Goal: Transaction & Acquisition: Download file/media

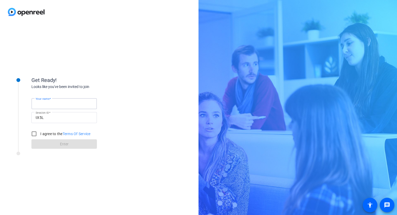
click at [74, 105] on input "Your name" at bounding box center [64, 103] width 57 height 6
type input "[PERSON_NAME]"
click at [35, 133] on input "I agree to the Terms Of Service" at bounding box center [34, 133] width 10 height 10
checkbox input "true"
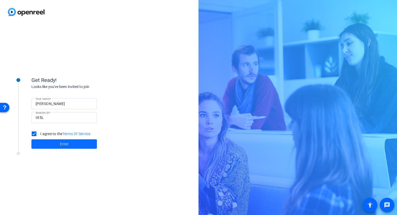
click at [68, 145] on span "Enter" at bounding box center [64, 143] width 9 height 5
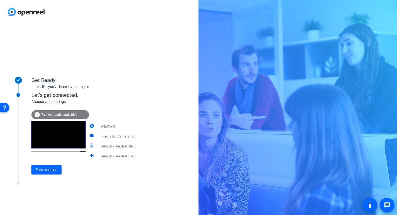
click at [138, 126] on icon at bounding box center [141, 126] width 6 height 6
click at [148, 118] on div at bounding box center [198, 107] width 397 height 215
click at [138, 134] on icon at bounding box center [141, 136] width 6 height 6
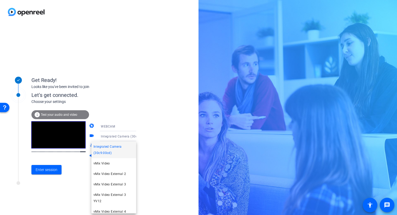
click at [145, 137] on div at bounding box center [198, 107] width 397 height 215
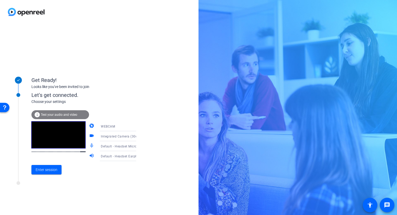
click at [138, 138] on icon at bounding box center [141, 136] width 6 height 6
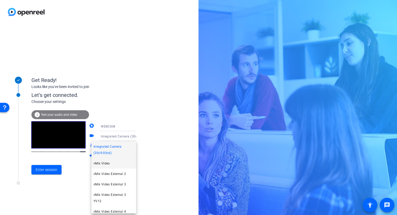
click at [122, 163] on mat-option "vMix Video" at bounding box center [113, 163] width 45 height 10
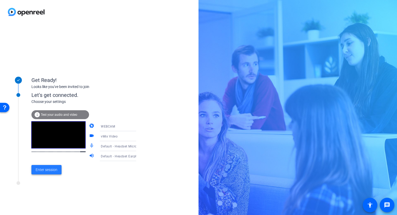
click at [49, 171] on span "Enter session" at bounding box center [47, 169] width 22 height 5
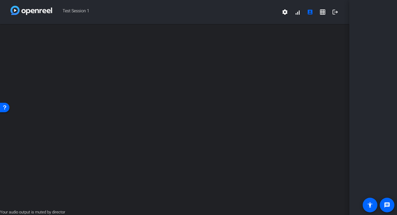
click at [208, 148] on div "open_in_new" at bounding box center [174, 116] width 349 height 185
click at [194, 117] on div "open_in_new" at bounding box center [174, 116] width 349 height 185
click at [139, 75] on div "open_in_new" at bounding box center [174, 116] width 349 height 185
click at [175, 145] on div "open_in_new" at bounding box center [174, 116] width 349 height 185
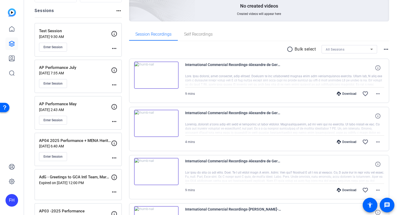
scroll to position [52, 0]
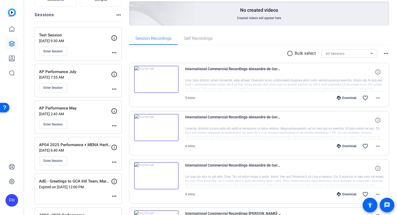
click at [115, 125] on mat-icon "more_horiz" at bounding box center [114, 125] width 6 height 6
click at [118, 132] on span "Edit Session" at bounding box center [127, 133] width 24 height 6
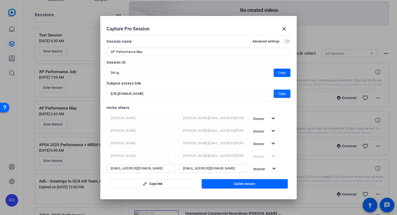
click at [273, 94] on span "button" at bounding box center [281, 93] width 17 height 13
click at [287, 27] on span at bounding box center [284, 29] width 13 height 13
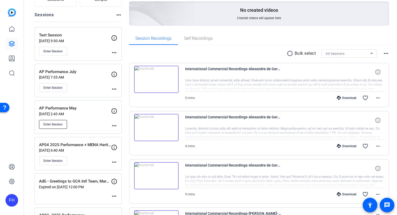
click at [56, 125] on span "Enter Session" at bounding box center [52, 124] width 19 height 4
click at [113, 124] on mat-icon "more_horiz" at bounding box center [114, 125] width 6 height 6
click at [121, 132] on span "Edit Session" at bounding box center [127, 133] width 24 height 6
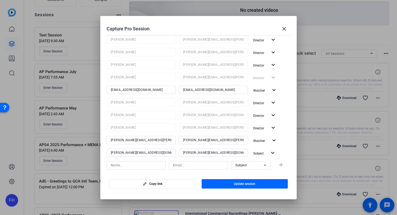
scroll to position [157, 0]
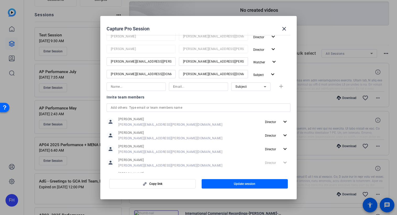
click at [262, 87] on icon at bounding box center [265, 86] width 6 height 6
click at [253, 94] on mat-option "Collaborator" at bounding box center [247, 97] width 39 height 8
click at [280, 28] on span at bounding box center [284, 29] width 13 height 13
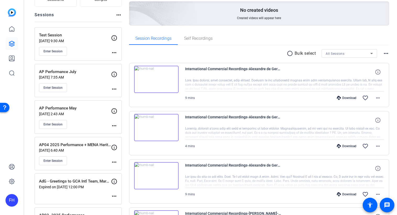
click at [112, 124] on mat-icon "more_horiz" at bounding box center [114, 125] width 6 height 6
click at [127, 132] on span "Edit Session" at bounding box center [127, 133] width 24 height 6
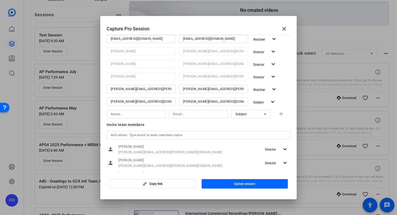
scroll to position [131, 0]
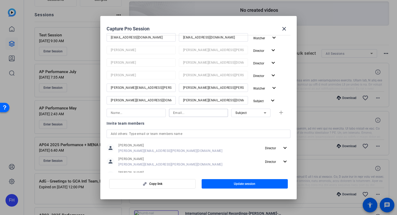
drag, startPoint x: 185, startPoint y: 114, endPoint x: 181, endPoint y: 114, distance: 3.7
click at [183, 113] on input at bounding box center [198, 113] width 51 height 6
paste input "Stefanie.Dang@pfizer.com"
type input "Stefanie.Dang@pfizer.com"
click at [149, 110] on input at bounding box center [136, 113] width 51 height 6
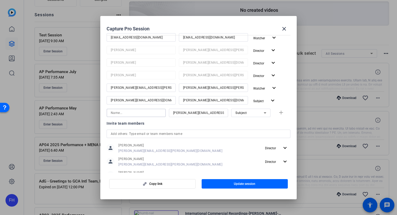
paste input "Stefanie.Dang@pfizer.com"
type input "Stefanie.Dang@pfizer.com"
click at [264, 114] on icon at bounding box center [265, 113] width 6 height 6
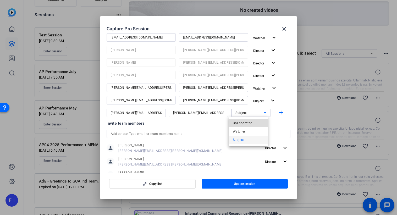
click at [252, 125] on mat-option "Collaborator" at bounding box center [247, 123] width 39 height 8
click at [246, 123] on div "Invite team members" at bounding box center [198, 123] width 184 height 6
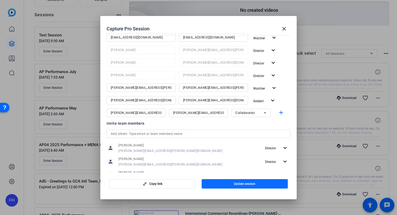
click at [234, 184] on span "Update session" at bounding box center [244, 184] width 21 height 4
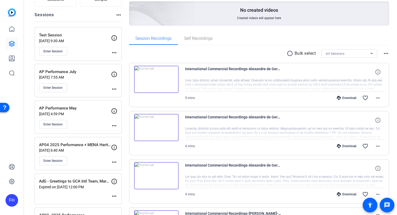
click at [115, 126] on mat-icon "more_horiz" at bounding box center [114, 125] width 6 height 6
click at [117, 131] on span "Edit Session" at bounding box center [127, 133] width 24 height 6
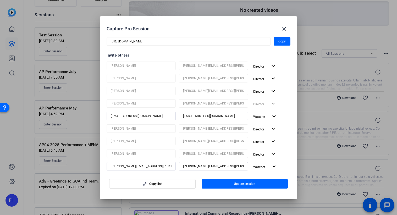
scroll to position [26, 0]
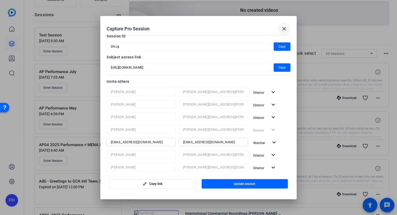
click at [284, 31] on mat-icon "close" at bounding box center [284, 29] width 6 height 6
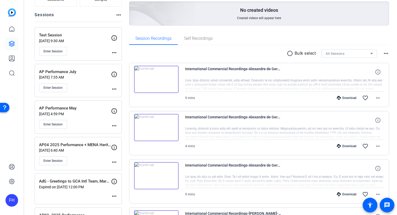
click at [92, 119] on div "AP Performance May Sep 18, 2025 @ 4:59 PM Enter Session" at bounding box center [75, 117] width 72 height 24
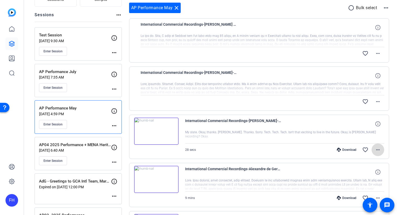
click at [375, 152] on mat-icon "more_horiz" at bounding box center [377, 150] width 6 height 6
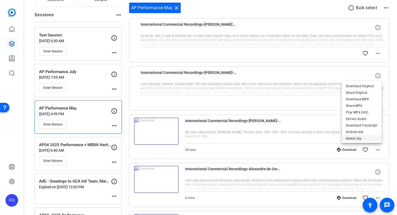
click at [356, 135] on button "Delete clip" at bounding box center [361, 138] width 40 height 7
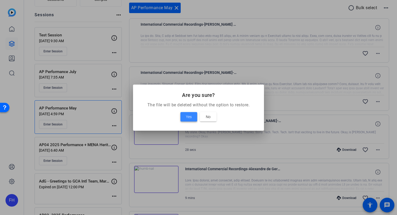
click at [185, 118] on span at bounding box center [188, 116] width 17 height 13
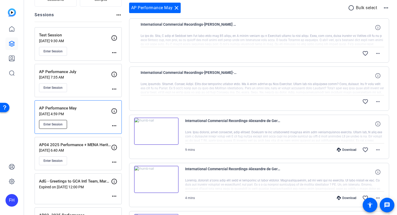
click at [60, 123] on span "Enter Session" at bounding box center [52, 124] width 19 height 4
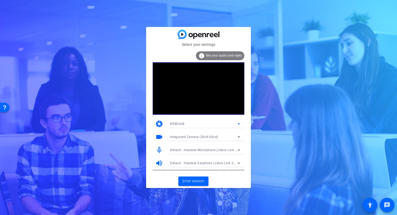
click at [239, 123] on icon at bounding box center [238, 124] width 6 height 6
click at [211, 121] on div at bounding box center [198, 107] width 397 height 215
click at [238, 138] on icon at bounding box center [238, 137] width 6 height 6
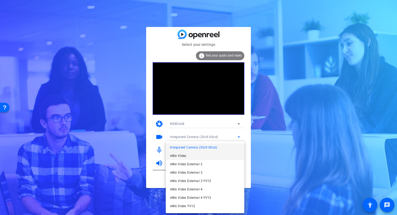
click at [205, 152] on mat-option "vMix Video" at bounding box center [205, 155] width 78 height 8
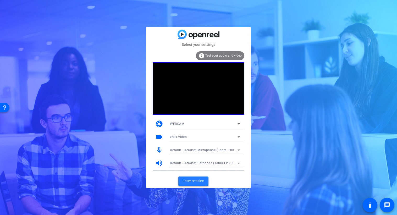
click at [193, 181] on span "Enter session" at bounding box center [193, 180] width 22 height 5
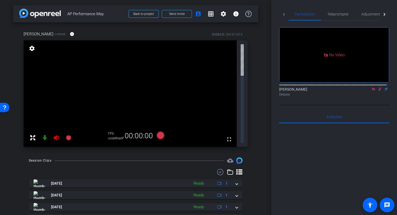
click at [371, 91] on icon at bounding box center [373, 89] width 4 height 4
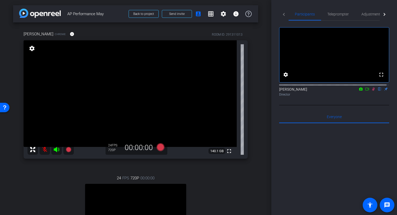
click at [372, 91] on icon at bounding box center [373, 89] width 4 height 4
click at [368, 16] on span "Adjustments" at bounding box center [371, 14] width 21 height 13
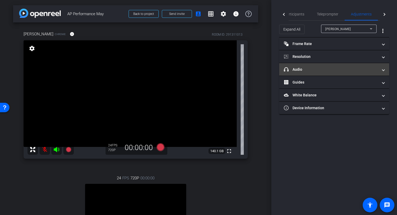
click at [310, 71] on mat-panel-title "headphone icon Audio" at bounding box center [331, 69] width 94 height 5
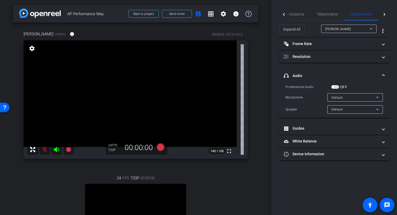
click at [379, 98] on icon at bounding box center [377, 97] width 6 height 6
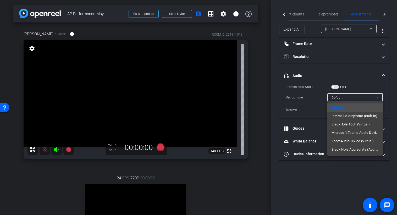
click at [352, 72] on div at bounding box center [198, 107] width 397 height 215
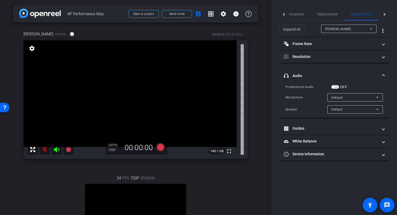
click at [283, 14] on div at bounding box center [284, 14] width 3 height 3
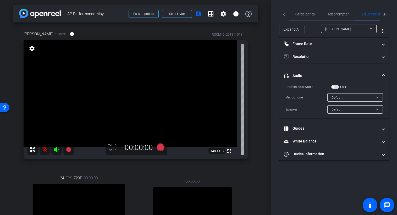
click at [285, 14] on mat-tab-header "Participants Teleprompter Adjustments Live" at bounding box center [334, 14] width 110 height 13
click at [281, 14] on mat-tab-header "Participants Teleprompter Adjustments Live" at bounding box center [334, 14] width 110 height 13
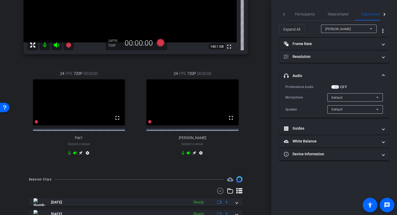
scroll to position [105, 0]
click at [200, 157] on mat-icon "settings" at bounding box center [201, 153] width 6 height 6
click at [198, 157] on mat-icon "settings" at bounding box center [201, 153] width 6 height 6
click at [200, 157] on mat-icon "settings" at bounding box center [201, 153] width 6 height 6
click at [301, 15] on span "Participants" at bounding box center [305, 14] width 20 height 4
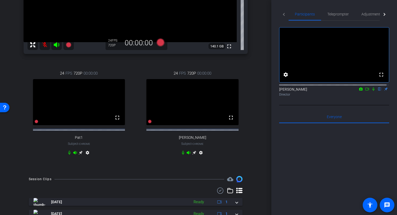
click at [199, 157] on mat-icon "settings" at bounding box center [201, 153] width 6 height 6
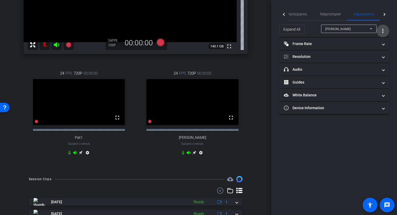
click at [377, 29] on span "More Options for Adjustments Panel" at bounding box center [382, 31] width 13 height 13
click at [295, 186] on div at bounding box center [198, 107] width 397 height 215
drag, startPoint x: 194, startPoint y: 150, endPoint x: 216, endPoint y: 161, distance: 24.1
click at [216, 161] on div "24 FPS 720P 00:00:00 fullscreen Stefanie Subject - Chrome settings" at bounding box center [192, 114] width 111 height 104
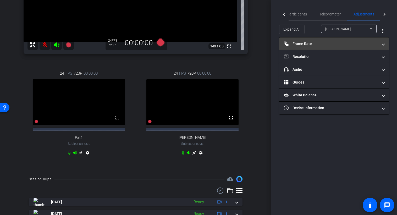
click at [383, 46] on span at bounding box center [383, 43] width 2 height 5
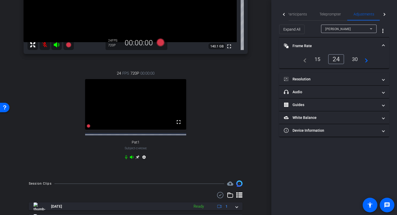
click at [282, 13] on div at bounding box center [283, 14] width 9 height 13
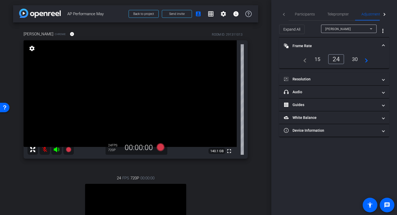
click at [282, 14] on mat-tab-header "Participants Teleprompter Adjustments Live" at bounding box center [334, 14] width 110 height 13
click at [284, 16] on mat-tab-header "Participants Teleprompter Adjustments Live" at bounding box center [334, 14] width 110 height 13
click at [283, 16] on mat-tab-header "Participants Teleprompter Adjustments Live" at bounding box center [334, 14] width 110 height 13
click at [335, 14] on span "Teleprompter" at bounding box center [337, 14] width 21 height 4
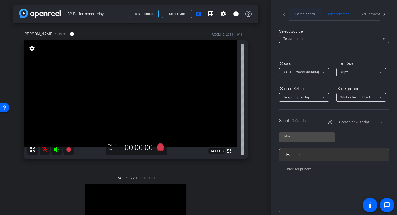
click at [308, 15] on span "Participants" at bounding box center [305, 14] width 20 height 4
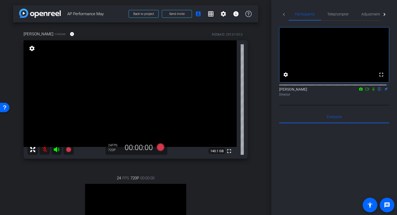
click at [371, 91] on icon at bounding box center [373, 89] width 4 height 4
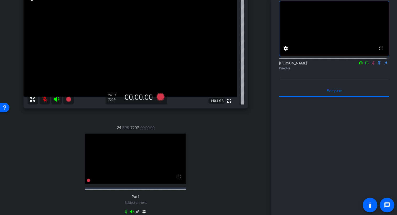
scroll to position [53, 0]
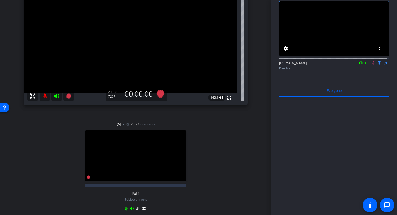
click at [372, 65] on icon at bounding box center [373, 62] width 3 height 3
click at [372, 65] on icon at bounding box center [373, 63] width 4 height 4
click at [371, 65] on icon at bounding box center [373, 63] width 4 height 4
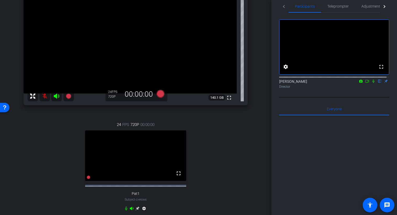
scroll to position [0, 0]
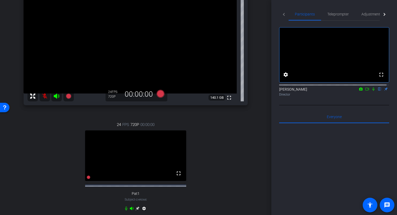
click at [371, 91] on icon at bounding box center [373, 89] width 4 height 4
click at [372, 91] on icon at bounding box center [373, 88] width 3 height 3
click at [301, 13] on span "Participants" at bounding box center [305, 14] width 20 height 4
click at [371, 91] on icon at bounding box center [373, 89] width 4 height 4
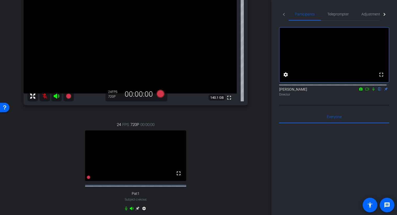
click at [283, 96] on div "Fred Hendricks flip Director" at bounding box center [334, 92] width 110 height 10
click at [283, 14] on mat-tab-header "Participants Teleprompter Adjustments Live" at bounding box center [334, 14] width 110 height 13
click at [283, 15] on mat-tab-header "Participants Teleprompter Adjustments Live" at bounding box center [334, 14] width 110 height 13
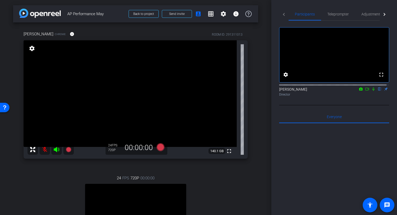
click at [294, 6] on div "Participants Teleprompter Adjustments Live fullscreen settings Fred Hendricks f…" at bounding box center [334, 107] width 126 height 215
drag, startPoint x: 336, startPoint y: 14, endPoint x: 344, endPoint y: 16, distance: 7.9
click at [336, 14] on span "Teleprompter" at bounding box center [337, 14] width 21 height 4
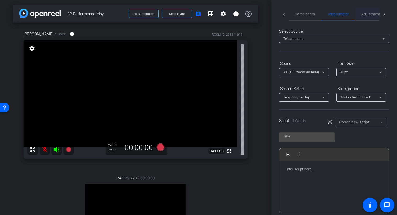
click at [368, 14] on span "Adjustments" at bounding box center [371, 14] width 21 height 4
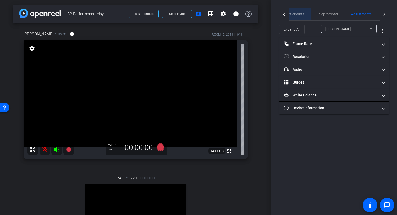
click at [299, 17] on span "Participants" at bounding box center [294, 14] width 20 height 13
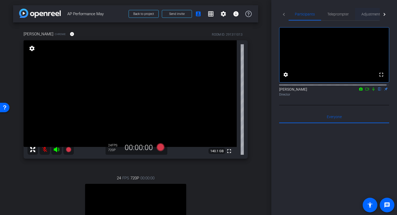
click at [366, 13] on span "Adjustments" at bounding box center [371, 14] width 21 height 4
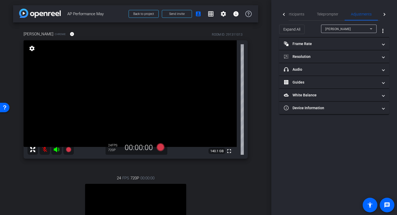
click at [347, 31] on div "Riley" at bounding box center [347, 29] width 44 height 7
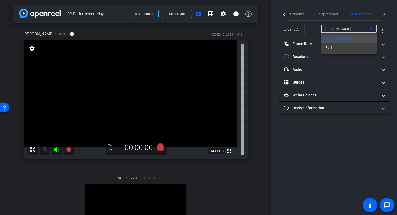
click at [346, 29] on div at bounding box center [198, 107] width 397 height 215
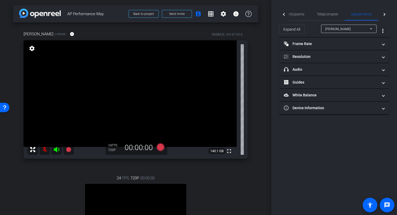
click at [373, 28] on icon at bounding box center [371, 29] width 6 height 6
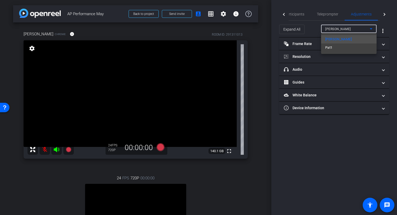
click at [373, 28] on div at bounding box center [198, 107] width 397 height 215
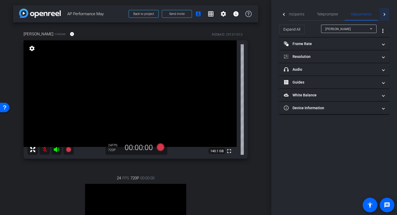
click at [381, 14] on div at bounding box center [383, 14] width 9 height 13
click at [382, 14] on mat-tab-header "Participants Teleprompter Adjustments Live" at bounding box center [334, 14] width 110 height 13
click at [301, 15] on span "Teleprompter" at bounding box center [306, 14] width 21 height 4
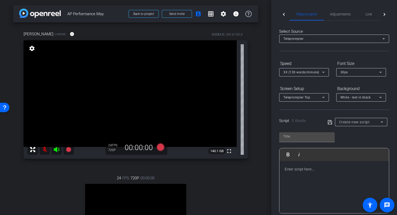
click at [282, 13] on div at bounding box center [283, 14] width 9 height 13
click at [302, 15] on span "Participants" at bounding box center [303, 14] width 20 height 4
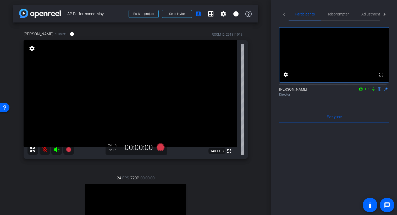
click at [316, 62] on video at bounding box center [333, 54] width 109 height 55
click at [285, 78] on mat-icon "settings" at bounding box center [285, 74] width 6 height 6
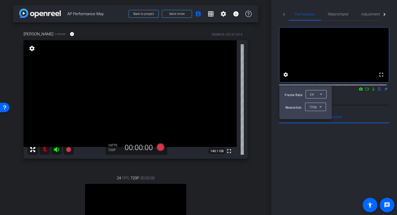
click at [337, 100] on div at bounding box center [198, 107] width 397 height 215
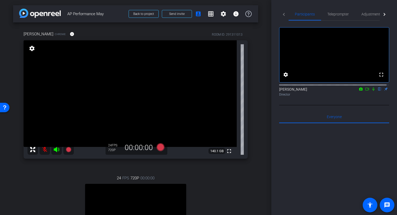
click at [365, 91] on mat-icon at bounding box center [367, 89] width 6 height 5
click at [372, 90] on icon at bounding box center [373, 88] width 3 height 3
click at [371, 91] on icon at bounding box center [373, 89] width 4 height 4
click at [372, 91] on icon at bounding box center [373, 88] width 2 height 3
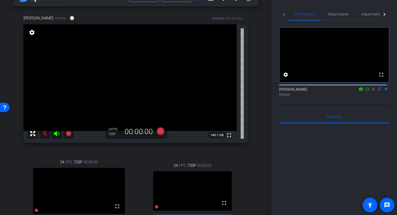
scroll to position [68, 0]
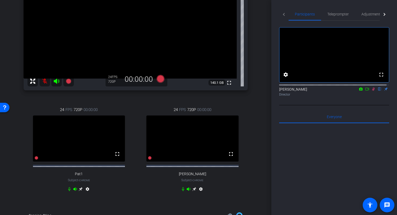
click at [199, 193] on mat-icon "settings" at bounding box center [201, 190] width 6 height 6
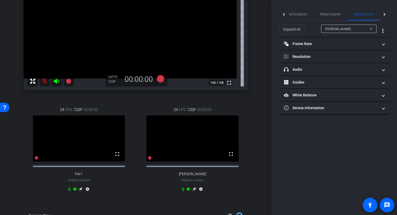
click at [252, 138] on div "Riley Chrome info ROOM ID: 291311013 fullscreen settings 140.1 GB 24 FPS 720P 0…" at bounding box center [135, 80] width 245 height 253
click at [193, 182] on span "Subject - Chrome" at bounding box center [192, 180] width 22 height 5
click at [199, 193] on mat-icon "settings" at bounding box center [201, 190] width 6 height 6
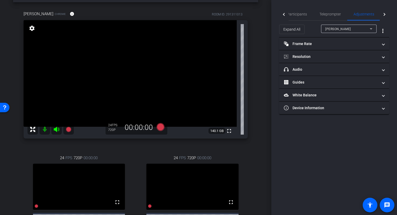
scroll to position [0, 0]
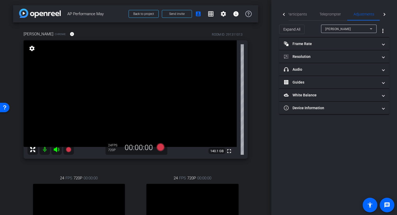
click at [283, 15] on div at bounding box center [283, 14] width 9 height 13
click at [283, 15] on mat-tab-header "Participants Teleprompter Adjustments Live" at bounding box center [334, 14] width 110 height 13
click at [284, 16] on mat-tab-header "Participants Teleprompter Adjustments Live" at bounding box center [334, 14] width 110 height 13
drag, startPoint x: 207, startPoint y: 200, endPoint x: 203, endPoint y: 123, distance: 77.3
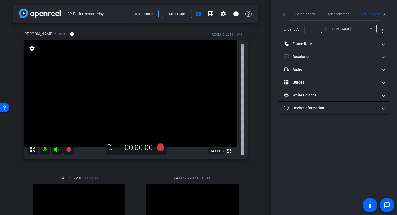
click at [194, 119] on div "Riley Chrome info ROOM ID: 291311013 fullscreen settings 140.1 GB 24 FPS 720P 0…" at bounding box center [135, 149] width 245 height 253
click at [212, 200] on video at bounding box center [192, 207] width 92 height 46
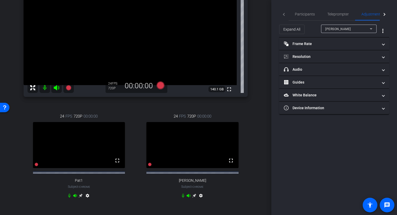
scroll to position [70, 0]
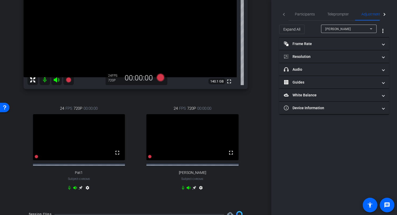
click at [206, 143] on video at bounding box center [192, 137] width 92 height 46
click at [52, 143] on video at bounding box center [79, 137] width 92 height 46
click at [115, 156] on mat-icon "fullscreen" at bounding box center [117, 152] width 6 height 6
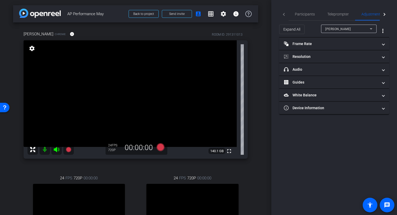
click at [284, 14] on mat-tab-header "Participants Teleprompter Adjustments Live" at bounding box center [334, 14] width 110 height 13
click at [282, 14] on mat-tab-header "Participants Teleprompter Adjustments Live" at bounding box center [334, 14] width 110 height 13
click at [303, 14] on span "Participants" at bounding box center [305, 14] width 20 height 4
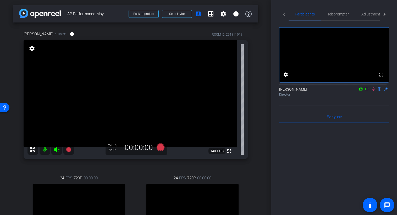
click at [372, 91] on icon at bounding box center [373, 89] width 4 height 4
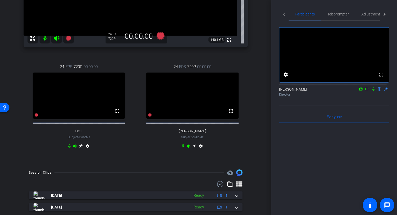
scroll to position [117, 0]
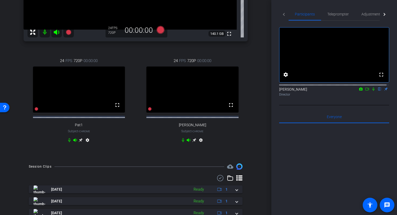
click at [80, 142] on icon at bounding box center [81, 140] width 4 height 4
click at [194, 142] on icon at bounding box center [194, 140] width 4 height 4
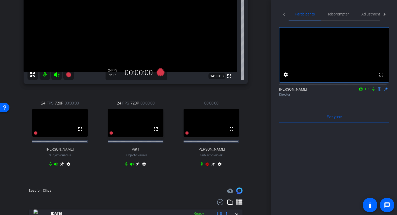
scroll to position [91, 0]
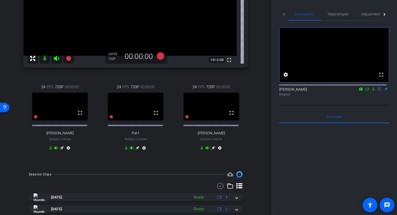
click at [211, 150] on icon at bounding box center [213, 148] width 4 height 4
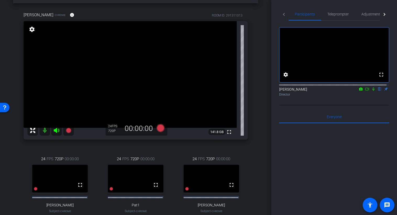
scroll to position [13, 0]
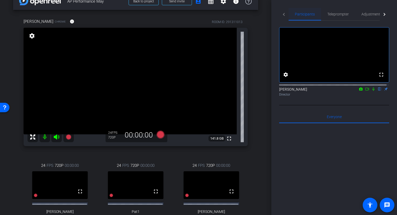
click at [306, 17] on span "Participants" at bounding box center [305, 14] width 20 height 13
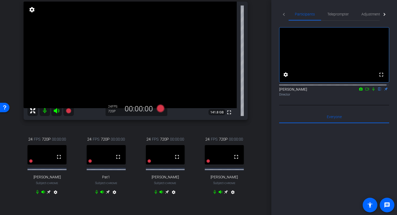
scroll to position [65, 0]
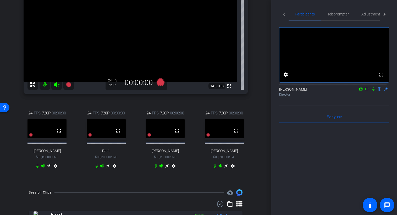
click at [226, 168] on icon at bounding box center [226, 166] width 4 height 4
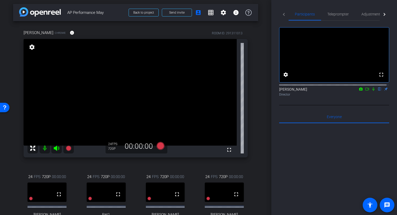
scroll to position [0, 0]
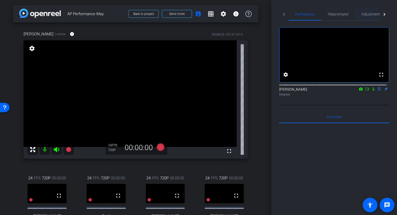
click at [371, 13] on span "Adjustments" at bounding box center [371, 14] width 21 height 4
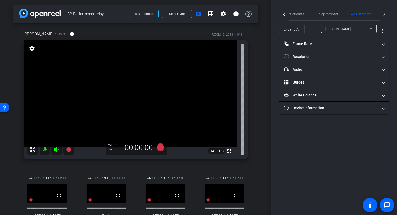
click at [372, 30] on icon at bounding box center [371, 29] width 6 height 6
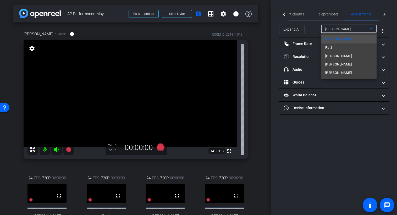
click at [334, 71] on mat-option "Wally" at bounding box center [348, 73] width 55 height 8
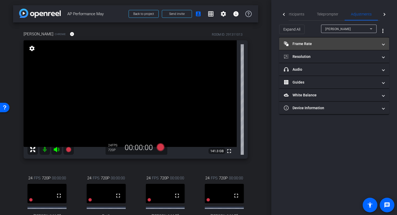
click at [381, 45] on span "Frame Rate Frame Rate" at bounding box center [333, 43] width 98 height 5
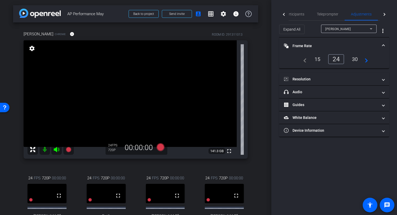
click at [368, 60] on mat-icon "navigate_next" at bounding box center [364, 59] width 6 height 6
click at [339, 60] on div "30" at bounding box center [337, 59] width 14 height 9
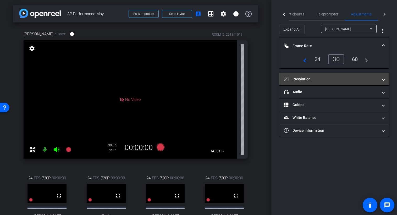
click at [384, 81] on span at bounding box center [383, 78] width 2 height 5
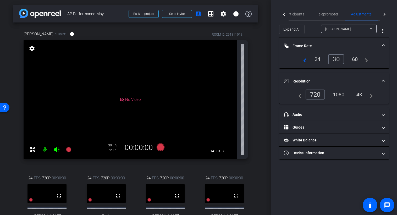
click at [341, 95] on div "1080" at bounding box center [339, 94] width 20 height 9
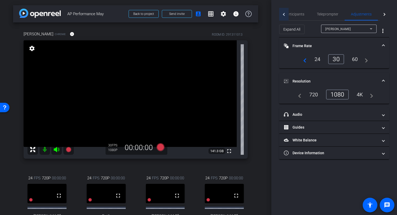
click at [284, 15] on div at bounding box center [284, 14] width 3 height 3
click at [284, 15] on mat-tab-header "Participants Teleprompter Adjustments Live" at bounding box center [334, 14] width 110 height 13
click at [293, 9] on div "Participants" at bounding box center [304, 14] width 32 height 13
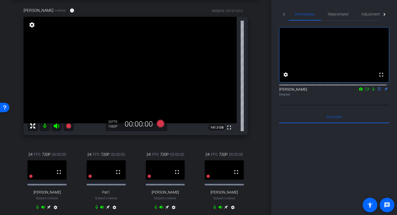
scroll to position [27, 0]
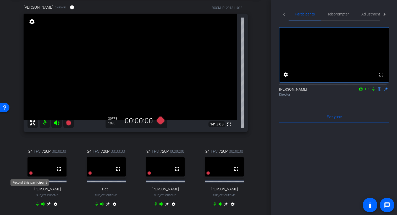
click at [29, 175] on icon at bounding box center [31, 173] width 4 height 4
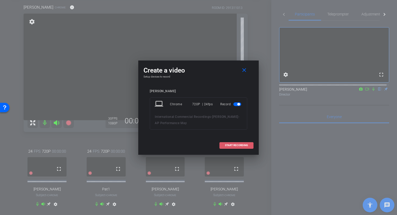
click at [235, 145] on span "START RECORDING" at bounding box center [236, 145] width 23 height 3
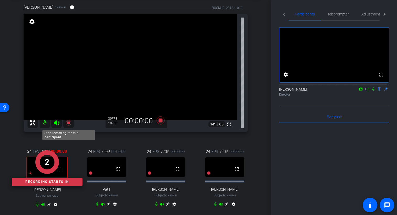
click at [68, 123] on icon at bounding box center [68, 122] width 5 height 5
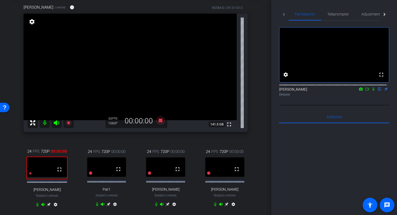
click at [370, 91] on mat-icon at bounding box center [373, 89] width 6 height 5
click at [155, 206] on icon at bounding box center [156, 204] width 4 height 4
click at [214, 206] on icon at bounding box center [215, 204] width 2 height 4
click at [372, 91] on icon at bounding box center [373, 88] width 3 height 3
click at [159, 121] on icon at bounding box center [160, 120] width 8 height 8
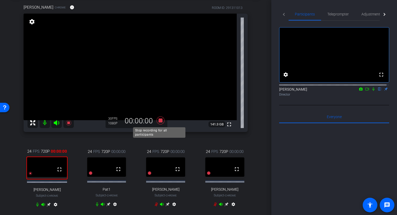
click at [159, 122] on icon at bounding box center [160, 120] width 8 height 8
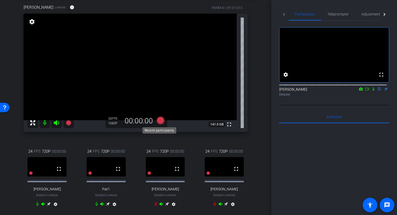
click at [159, 124] on icon at bounding box center [160, 120] width 8 height 8
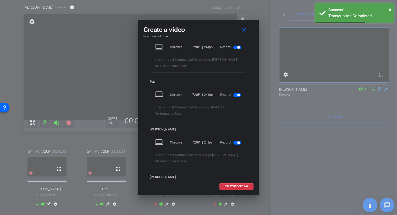
scroll to position [26, 0]
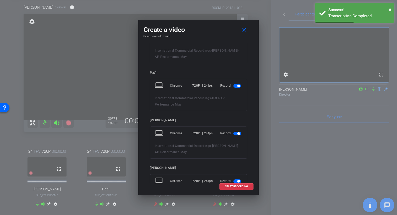
click at [235, 134] on span "button" at bounding box center [237, 134] width 8 height 4
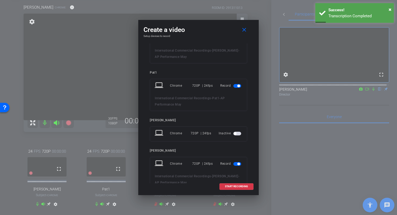
click at [237, 87] on span "button" at bounding box center [238, 86] width 3 height 3
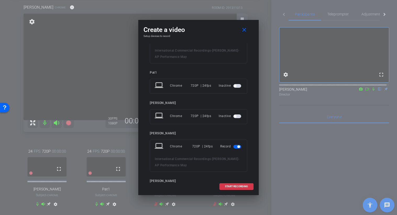
click at [237, 146] on span "button" at bounding box center [238, 146] width 3 height 3
drag, startPoint x: 250, startPoint y: 149, endPoint x: 251, endPoint y: 166, distance: 17.0
click at [251, 166] on div "Riley laptop Chrome 720P | 24fps Record International Commercial Recordings - R…" at bounding box center [198, 113] width 110 height 140
drag, startPoint x: 251, startPoint y: 166, endPoint x: 252, endPoint y: 114, distance: 51.6
click at [244, 120] on div "Riley laptop Chrome 720P | 24fps Record International Commercial Recordings - R…" at bounding box center [198, 113] width 110 height 140
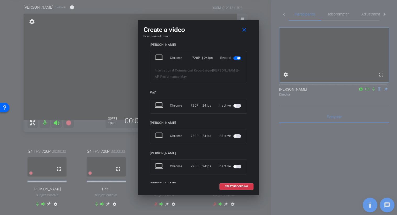
scroll to position [0, 0]
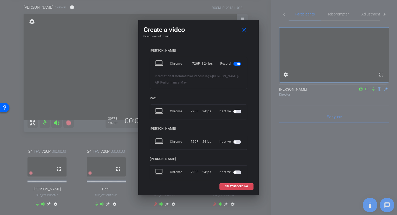
click at [238, 186] on span "START RECORDING" at bounding box center [236, 186] width 23 height 3
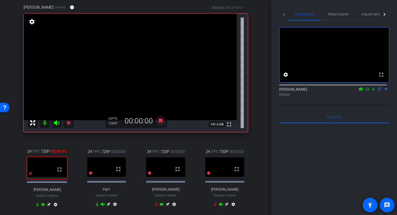
click at [372, 91] on icon at bounding box center [373, 88] width 2 height 3
click at [371, 91] on icon at bounding box center [373, 89] width 4 height 4
click at [159, 121] on icon at bounding box center [160, 120] width 8 height 8
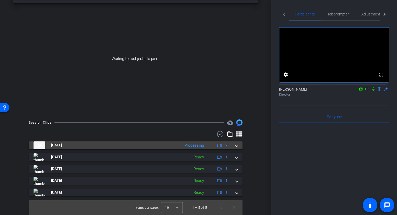
scroll to position [19, 0]
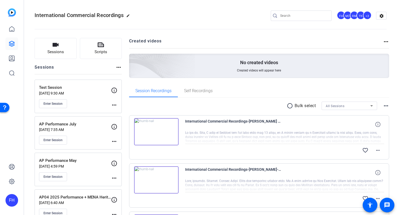
click at [86, 174] on div "Enter Session" at bounding box center [75, 176] width 72 height 9
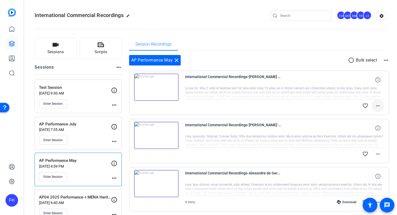
click at [377, 105] on mat-icon "more_horiz" at bounding box center [377, 106] width 6 height 6
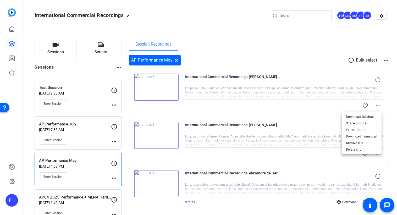
click at [307, 104] on div at bounding box center [198, 107] width 397 height 215
click at [374, 154] on mat-icon "more_horiz" at bounding box center [377, 154] width 6 height 6
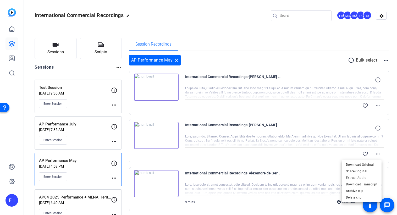
click at [235, 152] on div at bounding box center [198, 107] width 397 height 215
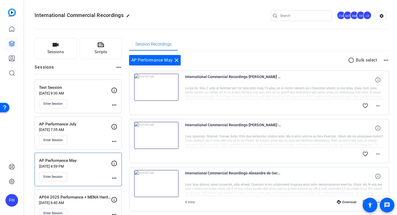
click at [227, 19] on div "International Commercial Recordings edit FH MC RM TK +3 settings" at bounding box center [211, 16] width 352 height 8
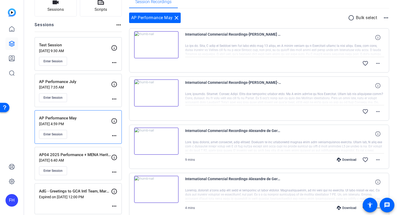
scroll to position [52, 0]
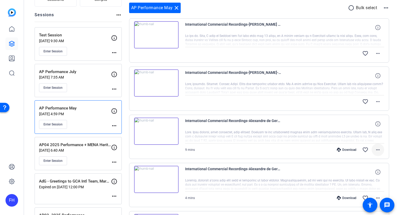
click at [378, 149] on mat-icon "more_horiz" at bounding box center [377, 150] width 6 height 6
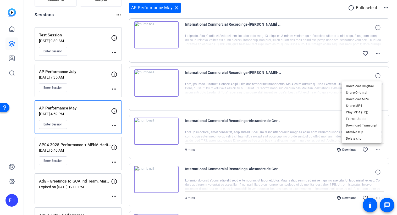
click at [341, 67] on div at bounding box center [198, 107] width 397 height 215
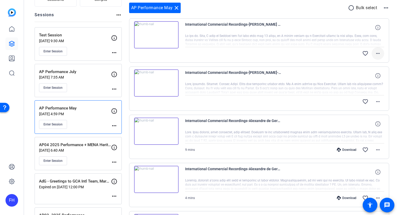
click at [377, 53] on mat-icon "more_horiz" at bounding box center [377, 53] width 6 height 6
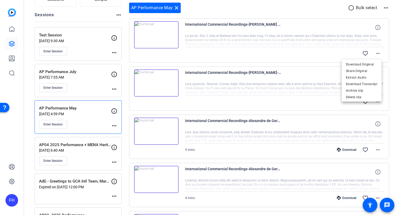
drag, startPoint x: 312, startPoint y: 64, endPoint x: 212, endPoint y: 31, distance: 104.6
click at [311, 63] on div at bounding box center [198, 107] width 397 height 215
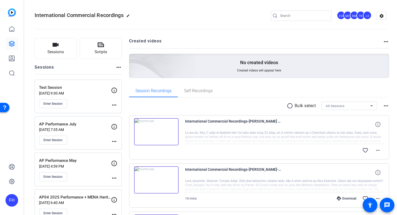
click at [86, 172] on div "Enter Session" at bounding box center [75, 176] width 72 height 9
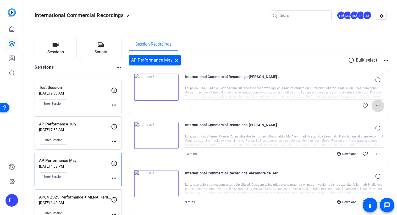
click at [377, 108] on mat-icon "more_horiz" at bounding box center [377, 106] width 6 height 6
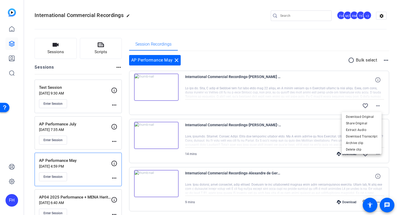
click at [298, 60] on div at bounding box center [198, 107] width 397 height 215
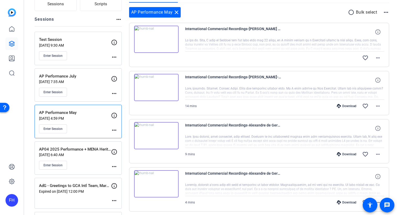
scroll to position [52, 0]
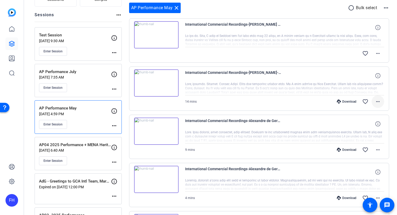
click at [374, 99] on mat-icon "more_horiz" at bounding box center [377, 101] width 6 height 6
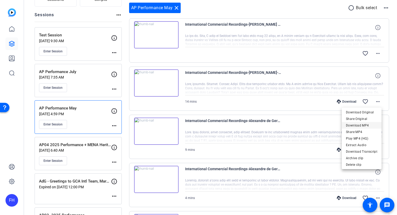
click at [355, 125] on span "Download MP4" at bounding box center [361, 125] width 31 height 6
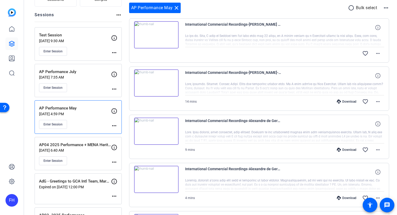
click at [226, 9] on div "AP Performance May close radio_button_unchecked Bulk select more_horiz" at bounding box center [259, 8] width 260 height 10
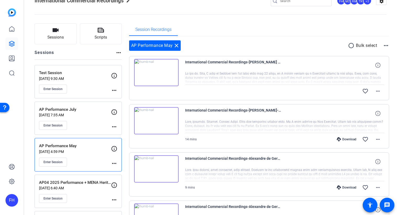
scroll to position [0, 0]
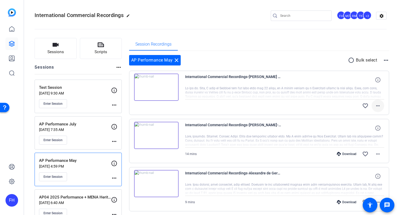
click at [375, 104] on mat-icon "more_horiz" at bounding box center [377, 106] width 6 height 6
click at [304, 56] on div at bounding box center [198, 107] width 397 height 215
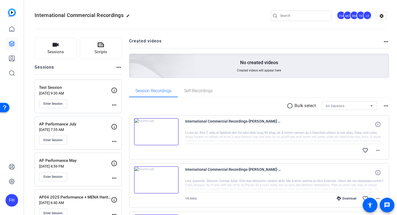
click at [222, 102] on div "radio_button_unchecked Bulk select All Sessions more_horiz" at bounding box center [259, 106] width 260 height 8
click at [233, 87] on div "Session Recordings Self Recordings" at bounding box center [259, 91] width 260 height 13
click at [331, 135] on div at bounding box center [284, 137] width 199 height 13
click at [375, 150] on mat-icon "more_horiz" at bounding box center [377, 150] width 6 height 6
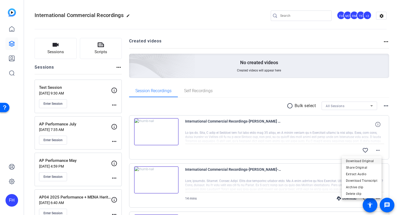
click at [367, 159] on span "Download Original" at bounding box center [361, 161] width 31 height 6
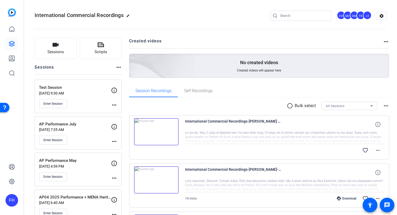
click at [80, 133] on div "AP Performance July Jul 02, 2025 @ 7:35 AM Enter Session" at bounding box center [75, 133] width 72 height 24
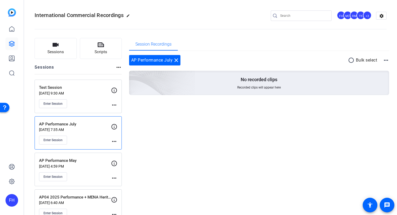
click at [77, 135] on div "AP Performance July Jul 02, 2025 @ 7:35 AM Enter Session" at bounding box center [75, 133] width 72 height 24
click at [75, 162] on p "AP Performance May" at bounding box center [75, 161] width 72 height 6
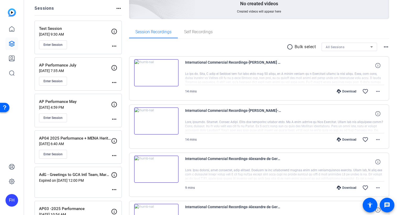
scroll to position [52, 0]
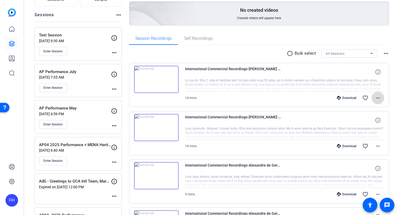
click at [375, 98] on mat-icon "more_horiz" at bounding box center [377, 98] width 6 height 6
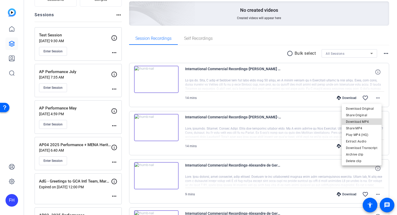
click at [367, 120] on span "Download MP4" at bounding box center [361, 122] width 31 height 6
